Goal: Find specific page/section: Find specific page/section

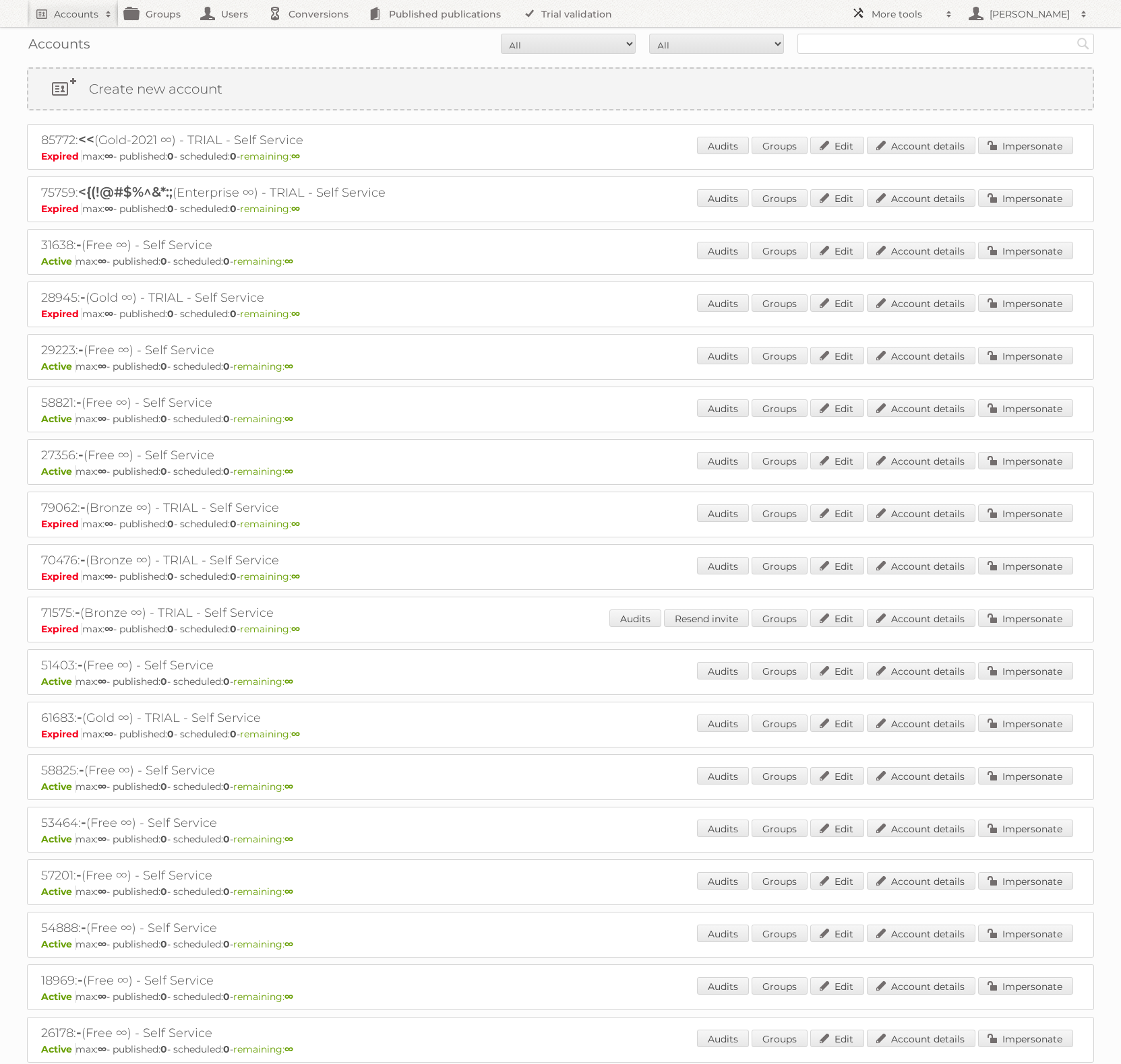
click at [877, 4] on link "More tools" at bounding box center [901, 14] width 114 height 27
click at [906, 118] on link "Sidekiq Web" at bounding box center [911, 119] width 134 height 20
click at [876, 8] on h2 "More tools" at bounding box center [905, 14] width 67 height 14
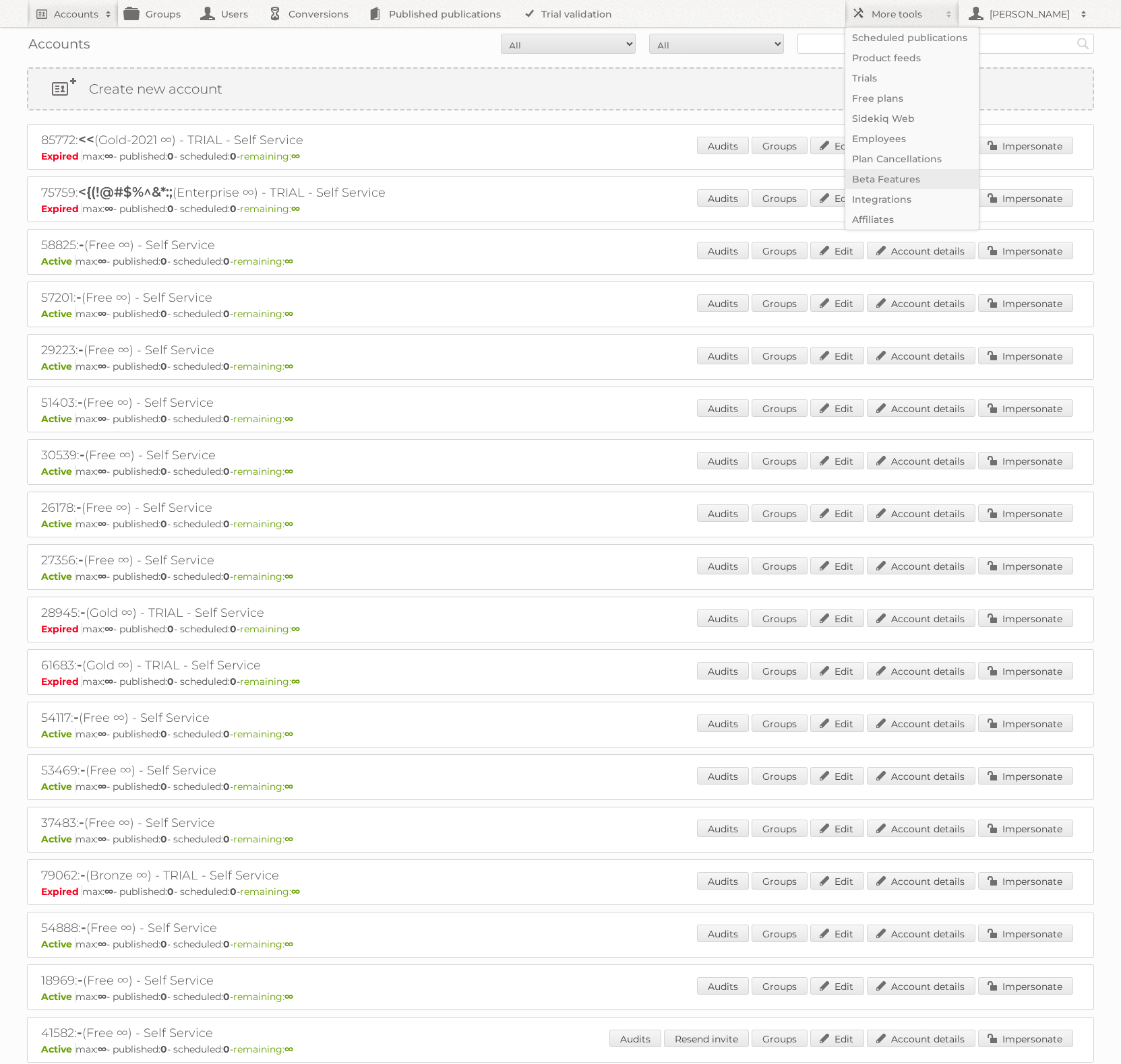
click at [899, 182] on link "Beta Features" at bounding box center [911, 179] width 134 height 20
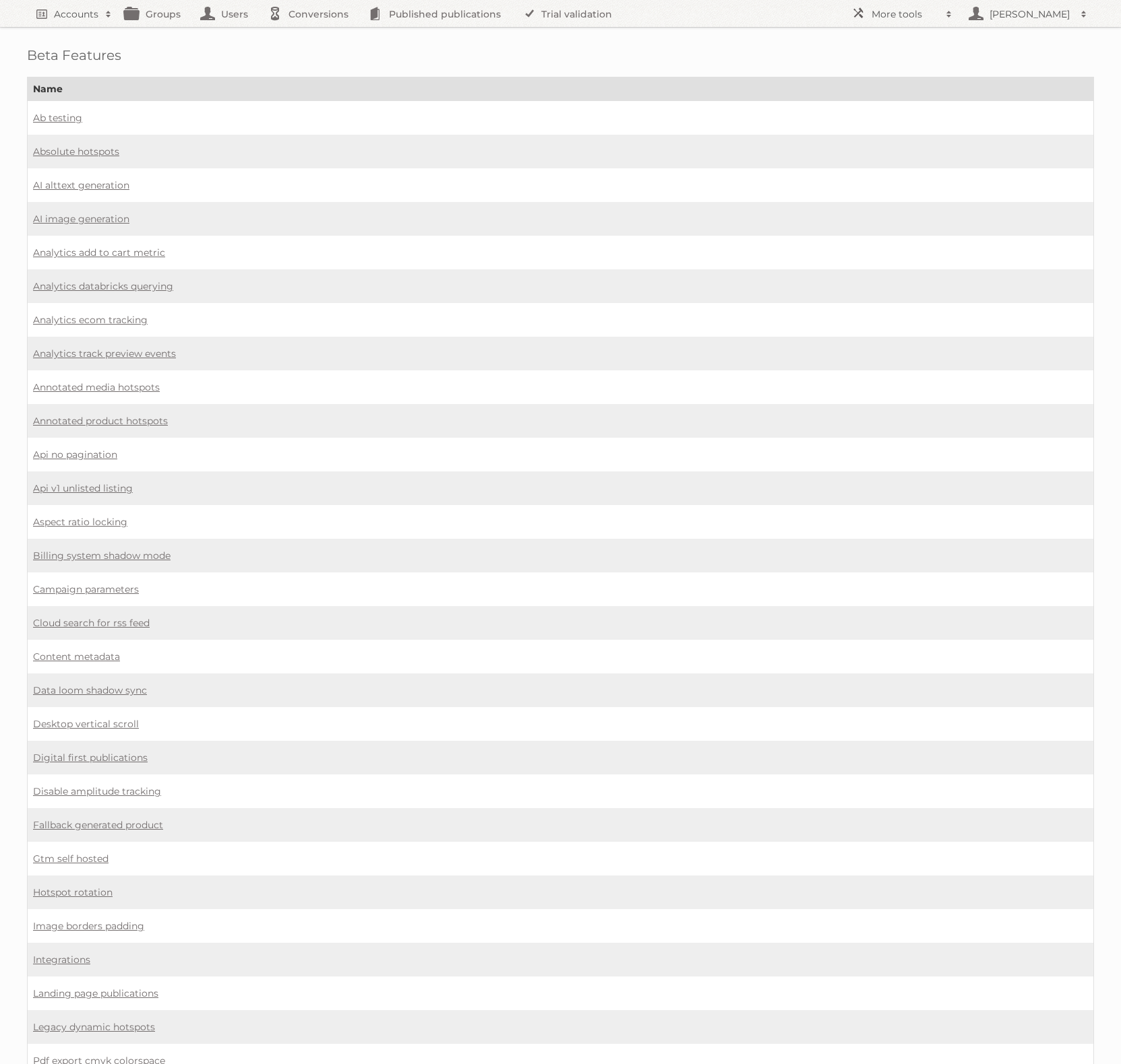
click at [89, 686] on td "Data loom shadow sync" at bounding box center [561, 690] width 1066 height 34
click at [93, 684] on link "Data loom shadow sync" at bounding box center [89, 690] width 114 height 12
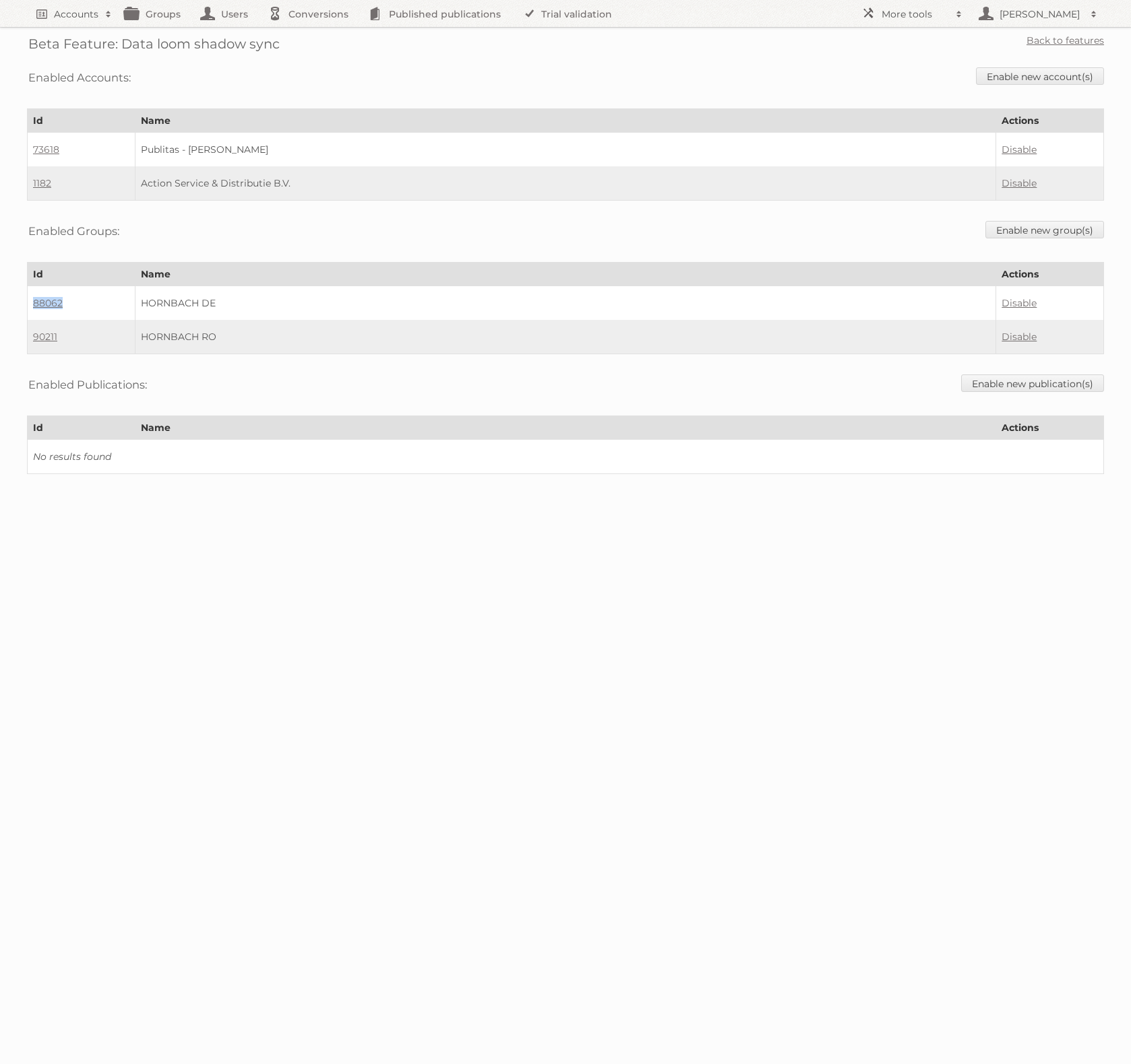
drag, startPoint x: 54, startPoint y: 301, endPoint x: 29, endPoint y: 300, distance: 25.0
click at [29, 300] on td "88062" at bounding box center [82, 303] width 108 height 34
copy link "88062"
